Goal: Information Seeking & Learning: Learn about a topic

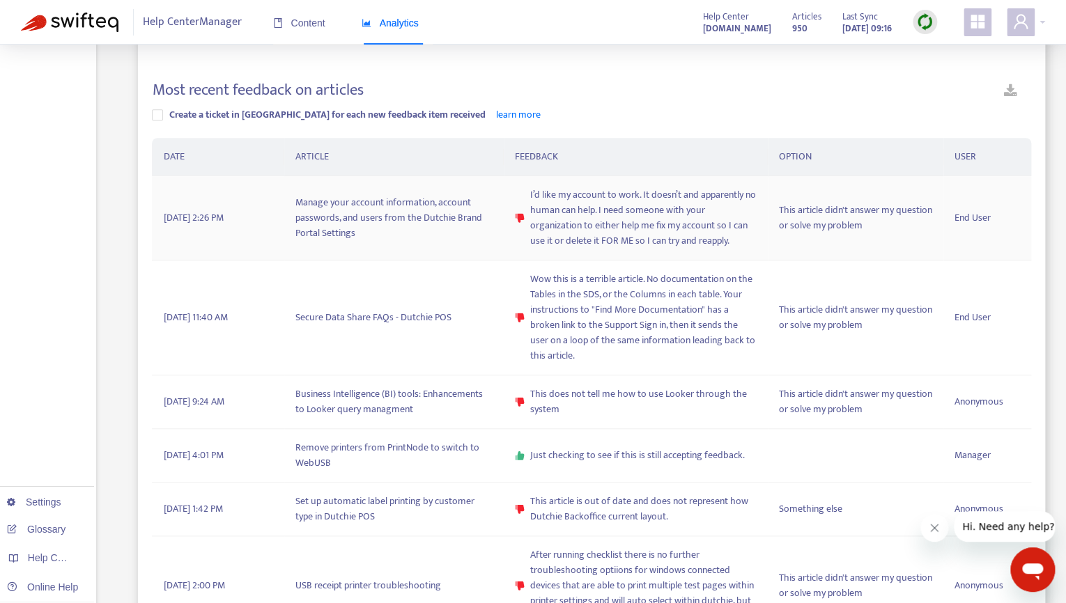
scroll to position [388, 0]
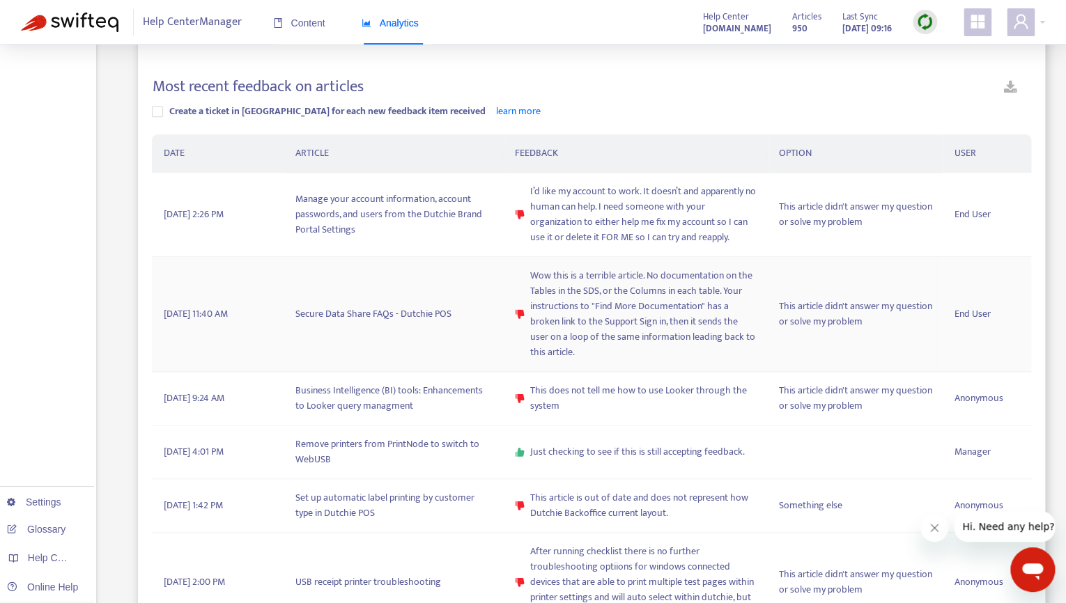
click at [376, 316] on td "Secure Data Share FAQs - Dutchie POS" at bounding box center [393, 314] width 219 height 115
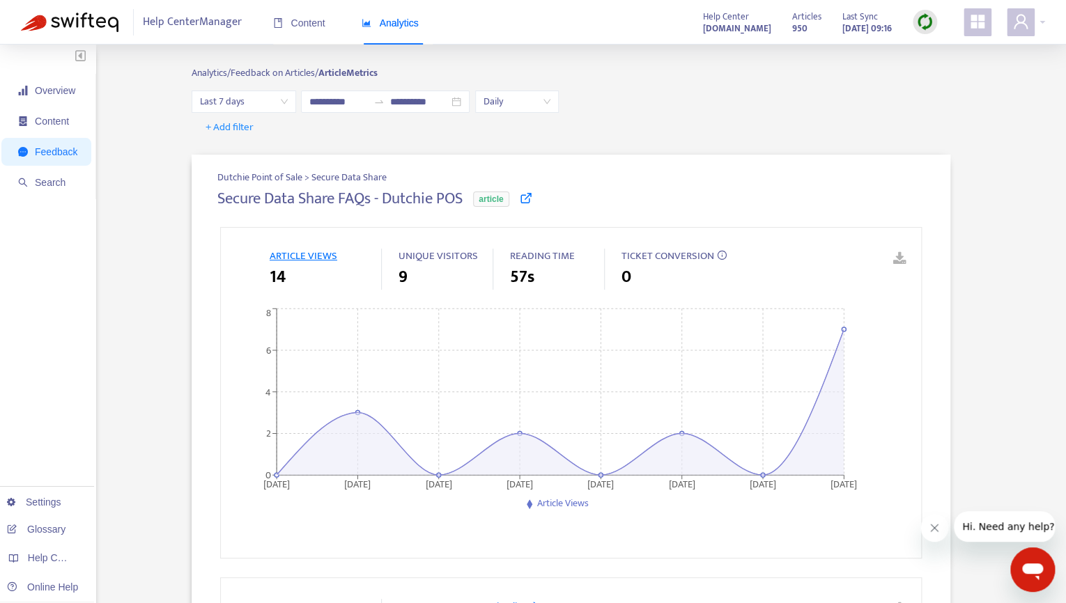
click at [532, 200] on icon at bounding box center [526, 198] width 13 height 13
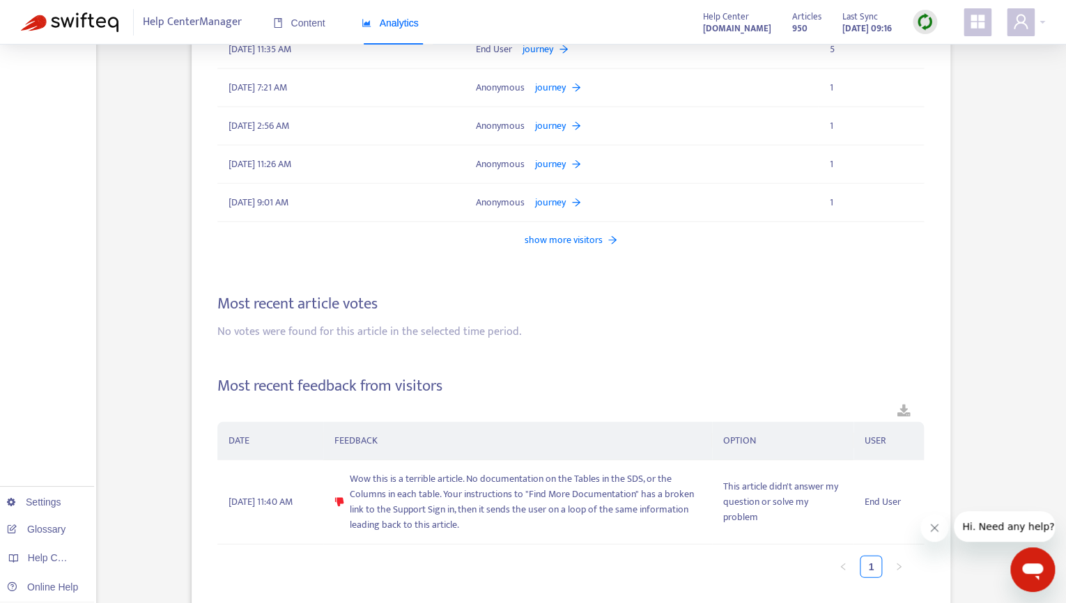
scroll to position [1497, 0]
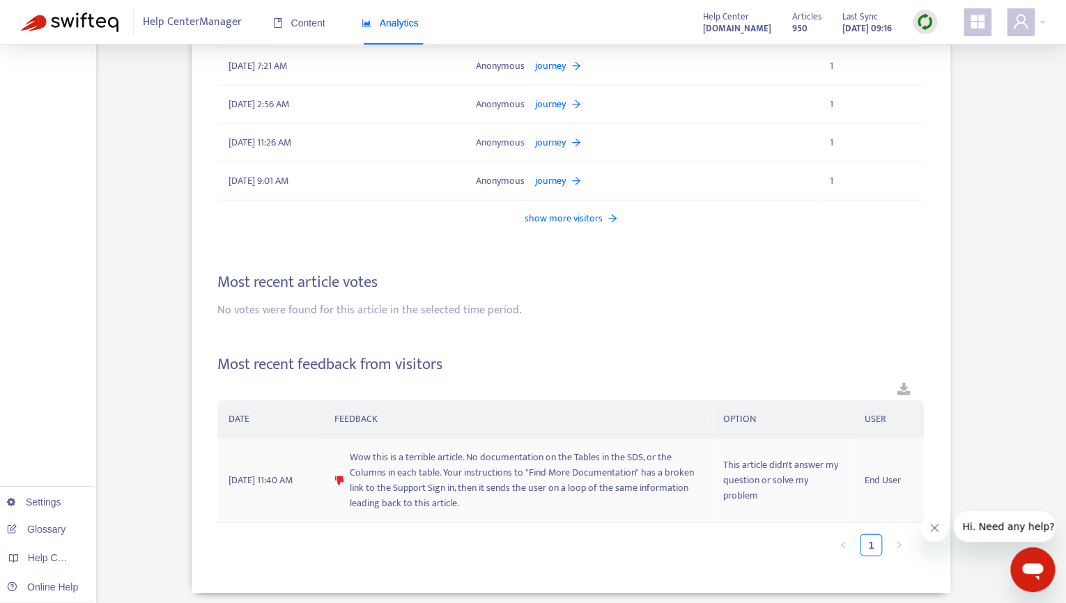
drag, startPoint x: 465, startPoint y: 500, endPoint x: 362, endPoint y: 465, distance: 108.8
click at [362, 465] on span "Wow this is a terrible article. No documentation on the Tables in the SDS, or t…" at bounding box center [525, 480] width 351 height 61
click at [550, 481] on span "Wow this is a terrible article. No documentation on the Tables in the SDS, or t…" at bounding box center [525, 480] width 351 height 61
drag, startPoint x: 470, startPoint y: 440, endPoint x: 470, endPoint y: 458, distance: 18.1
click at [470, 458] on td "Wow this is a terrible article. No documentation on the Tables in the SDS, or t…" at bounding box center [517, 481] width 389 height 84
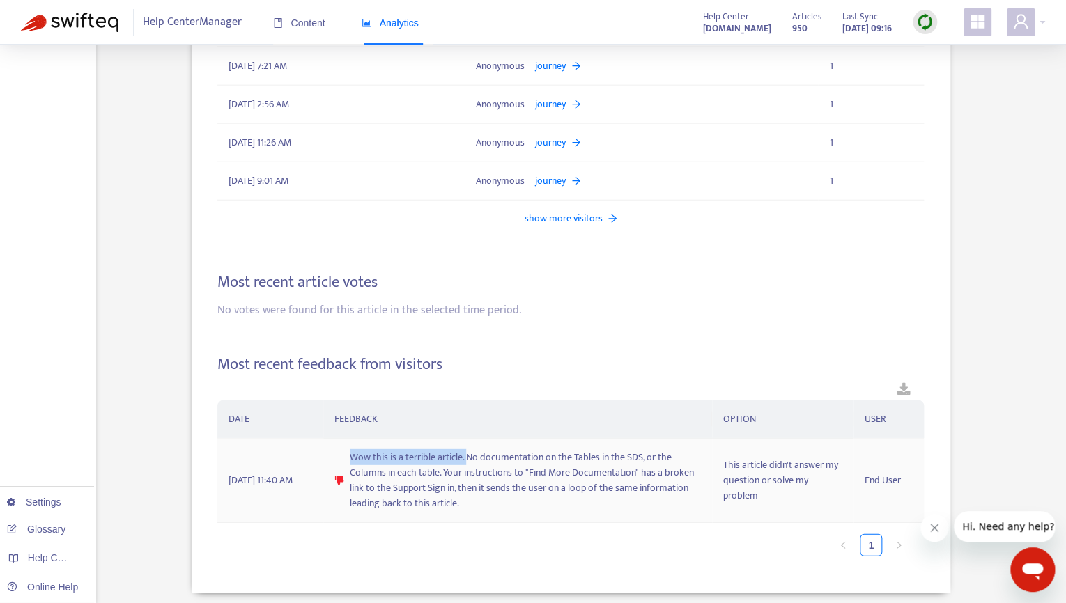
click at [552, 461] on span "Wow this is a terrible article. No documentation on the Tables in the SDS, or t…" at bounding box center [525, 480] width 351 height 61
drag, startPoint x: 473, startPoint y: 447, endPoint x: 441, endPoint y: 465, distance: 36.5
click at [440, 465] on span "Wow this is a terrible article. No documentation on the Tables in the SDS, or t…" at bounding box center [525, 480] width 351 height 61
click at [602, 506] on td "Wow this is a terrible article. No documentation on the Tables in the SDS, or t…" at bounding box center [517, 481] width 389 height 84
drag, startPoint x: 471, startPoint y: 447, endPoint x: 471, endPoint y: 460, distance: 12.5
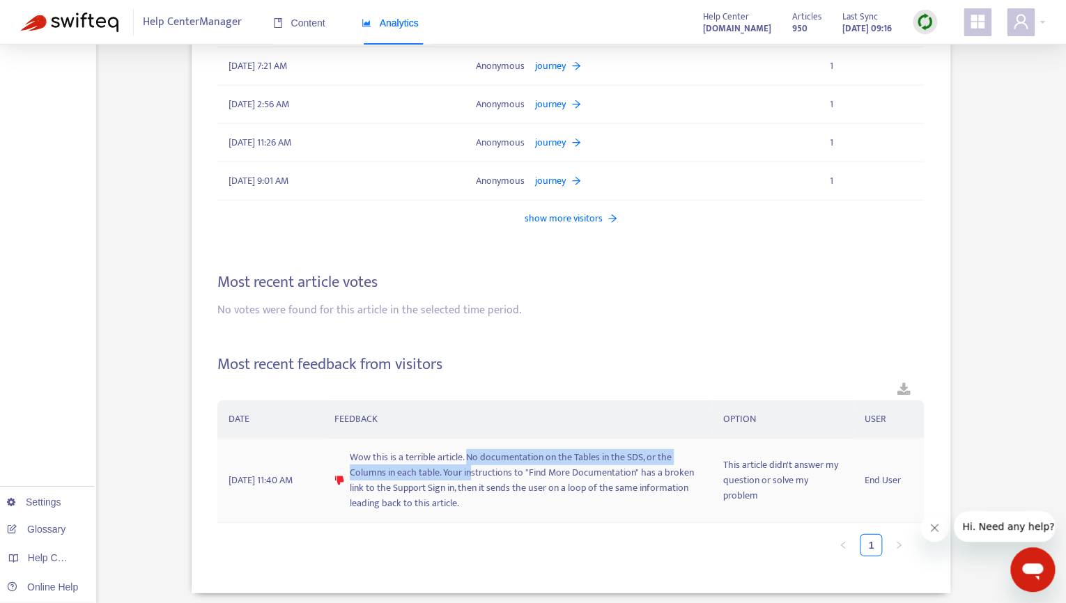
click at [471, 460] on span "Wow this is a terrible article. No documentation on the Tables in the SDS, or t…" at bounding box center [525, 480] width 351 height 61
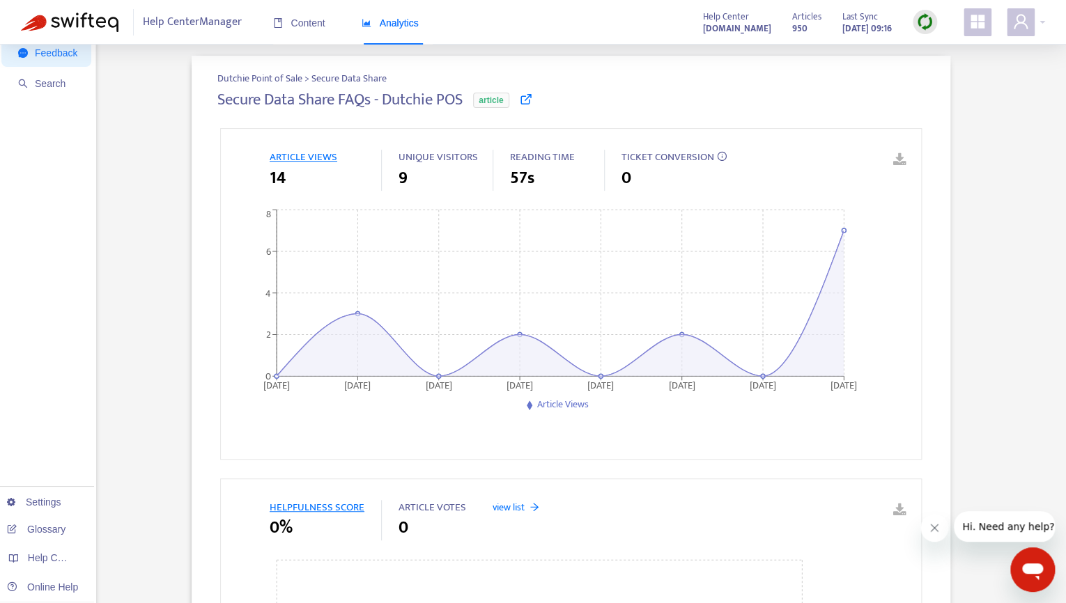
scroll to position [0, 0]
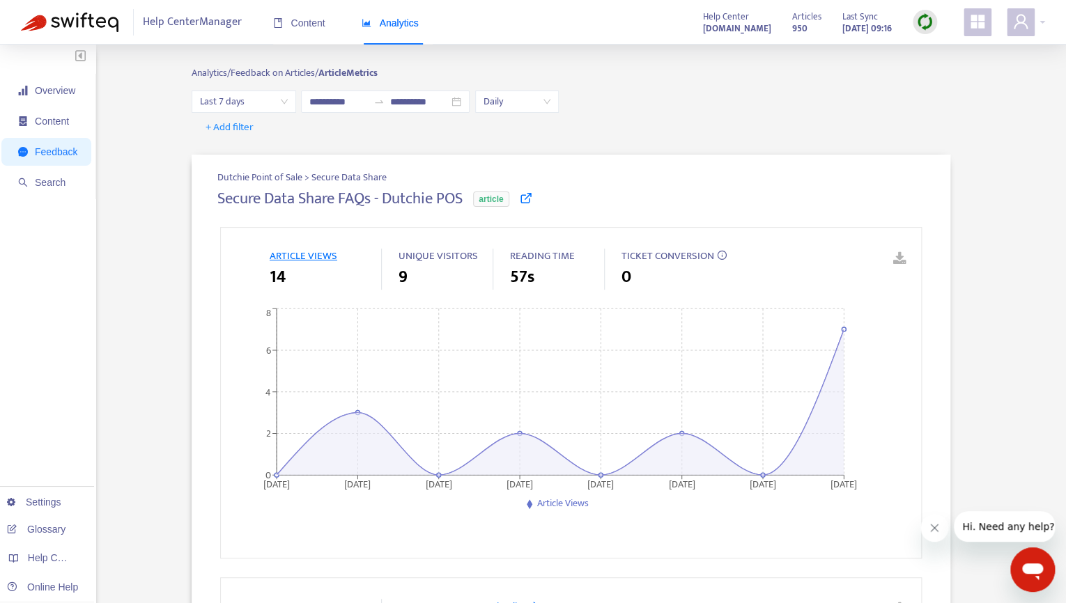
click at [408, 33] on div "Analytics" at bounding box center [390, 23] width 57 height 42
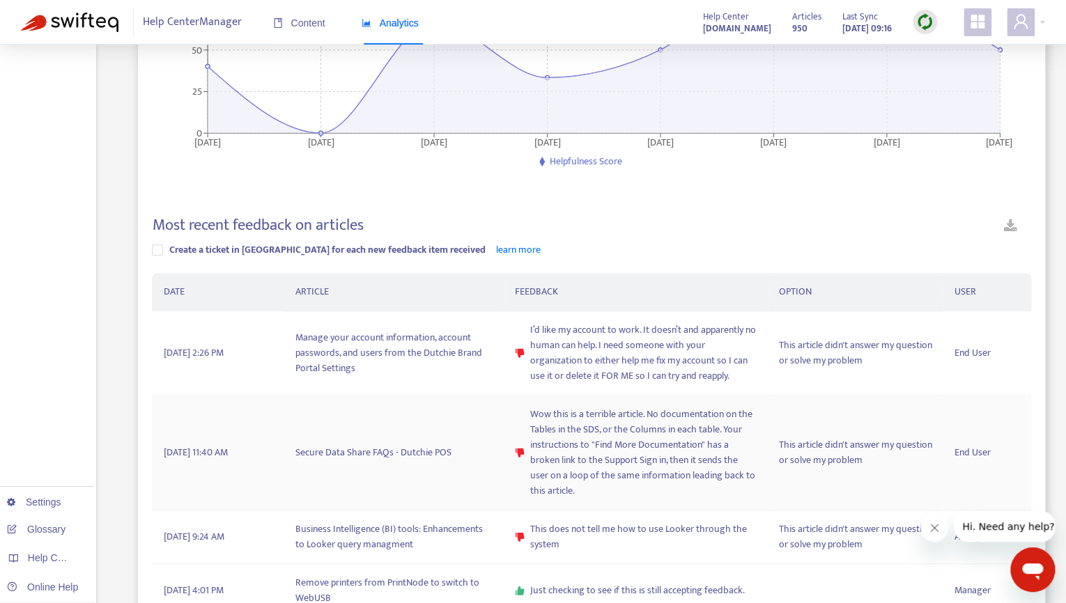
scroll to position [253, 0]
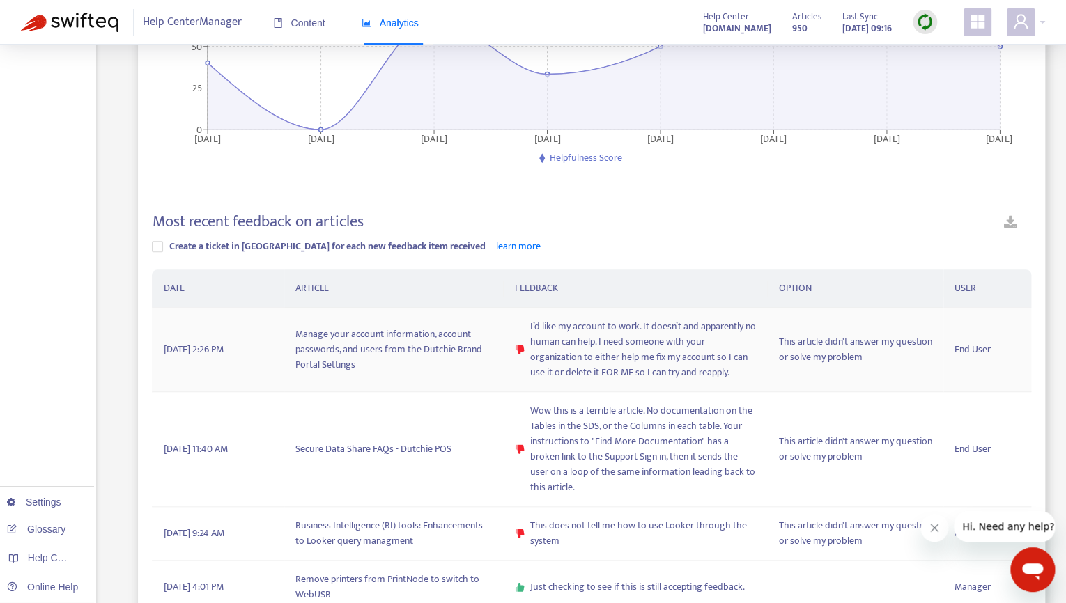
click at [579, 346] on span "I’d like my account to work. It doesn’t and apparently no human can help. I nee…" at bounding box center [643, 349] width 226 height 61
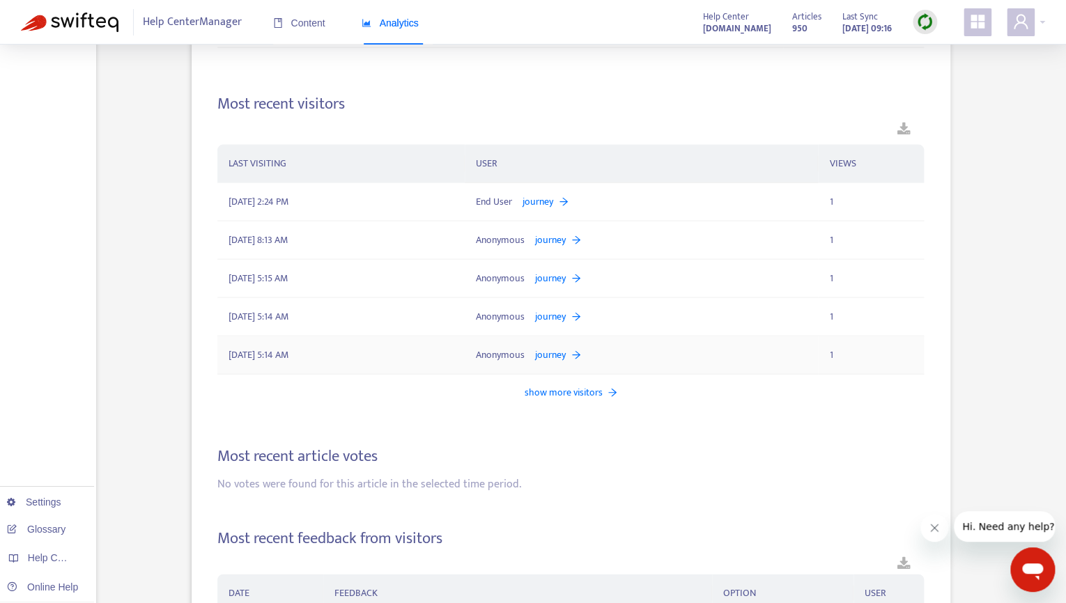
scroll to position [1482, 0]
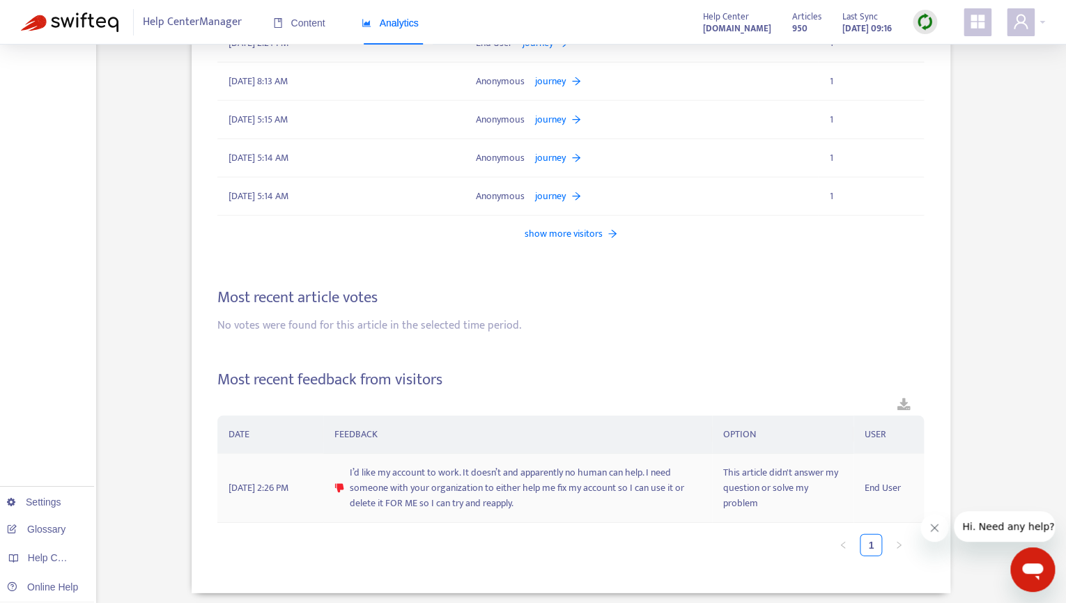
click at [455, 500] on span "I’d like my account to work. It doesn’t and apparently no human can help. I nee…" at bounding box center [525, 488] width 351 height 46
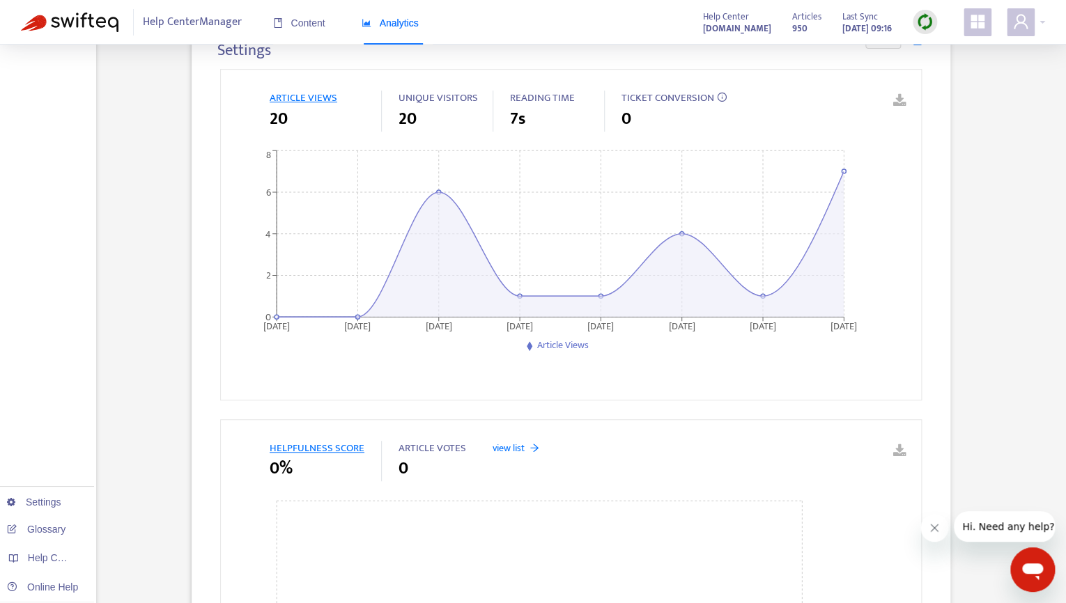
scroll to position [0, 0]
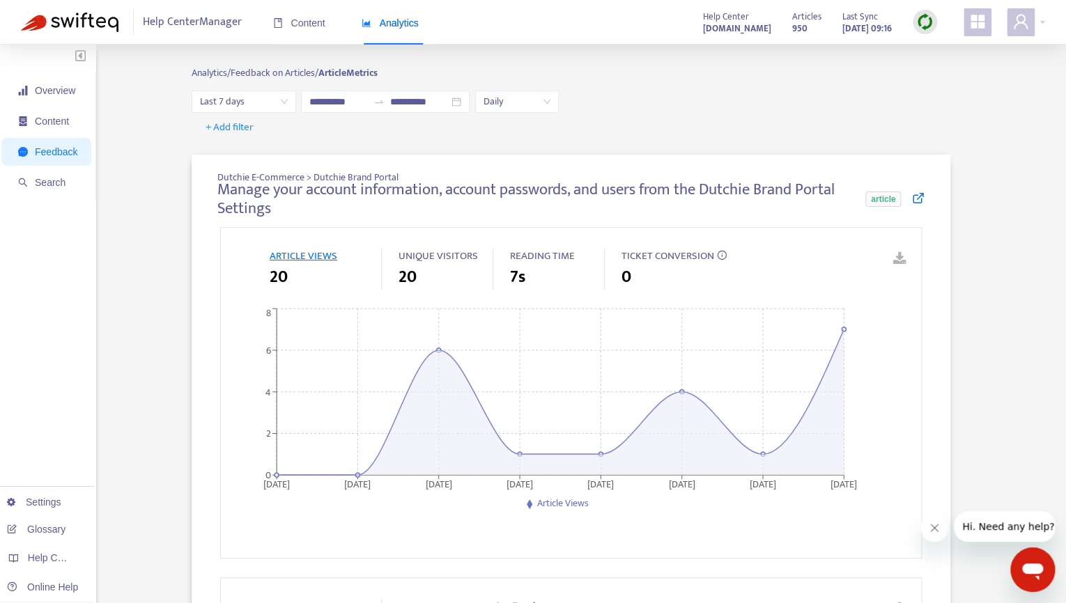
click at [918, 199] on icon at bounding box center [917, 198] width 13 height 13
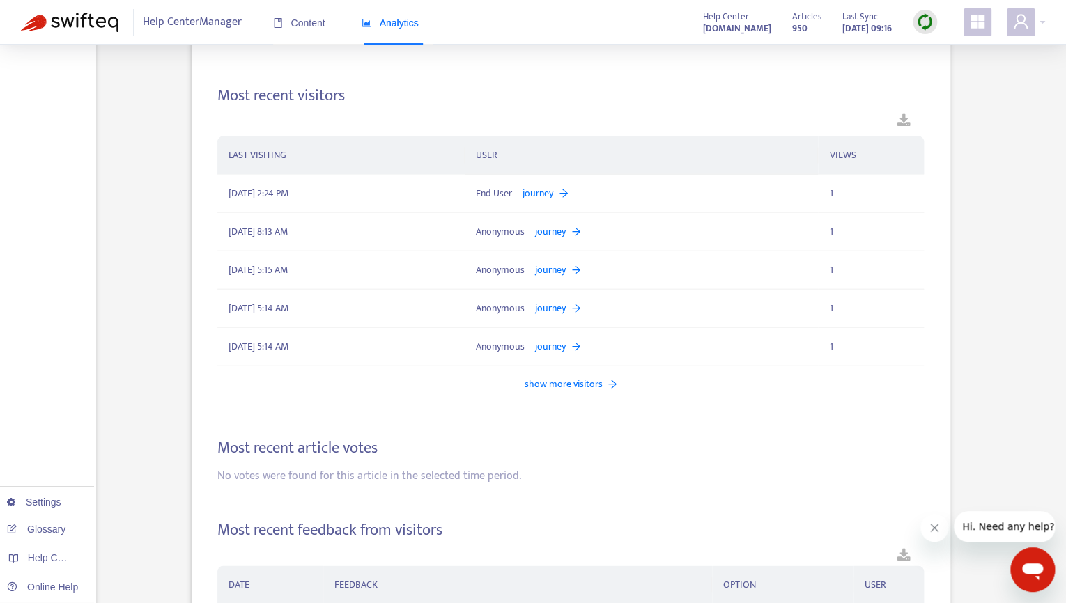
scroll to position [1482, 0]
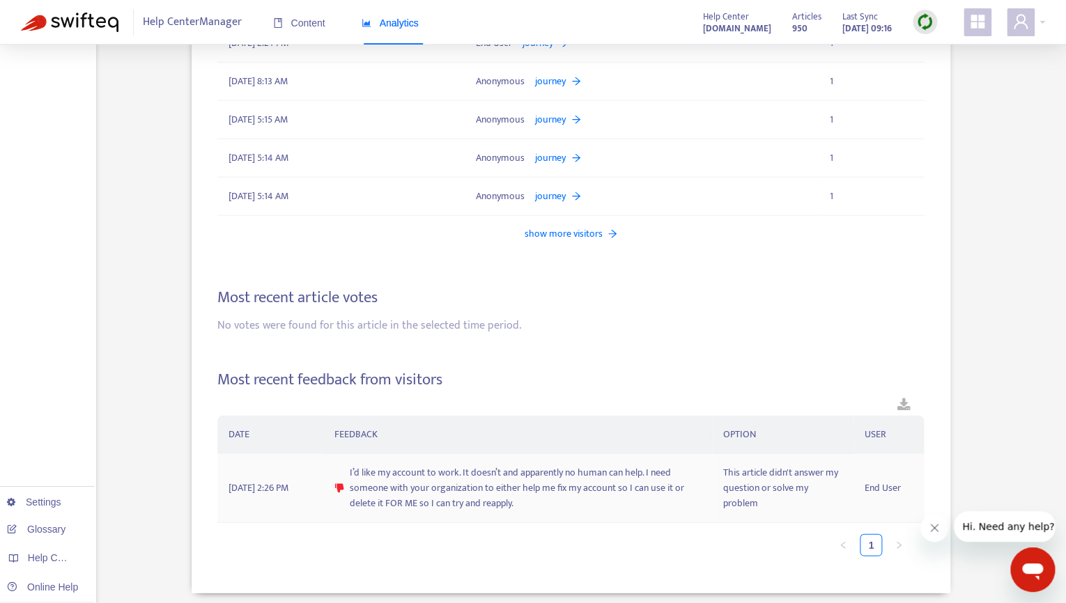
click at [491, 465] on span "I’d like my account to work. It doesn’t and apparently no human can help. I nee…" at bounding box center [525, 488] width 351 height 46
click at [86, 19] on img at bounding box center [70, 23] width 98 height 20
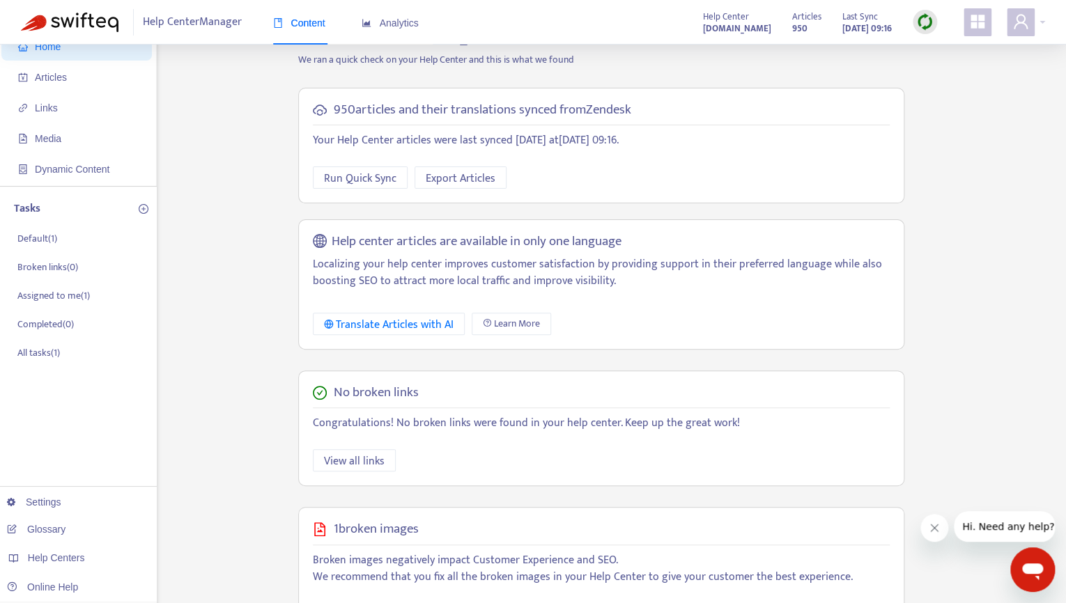
scroll to position [277, 0]
